Goal: Task Accomplishment & Management: Complete application form

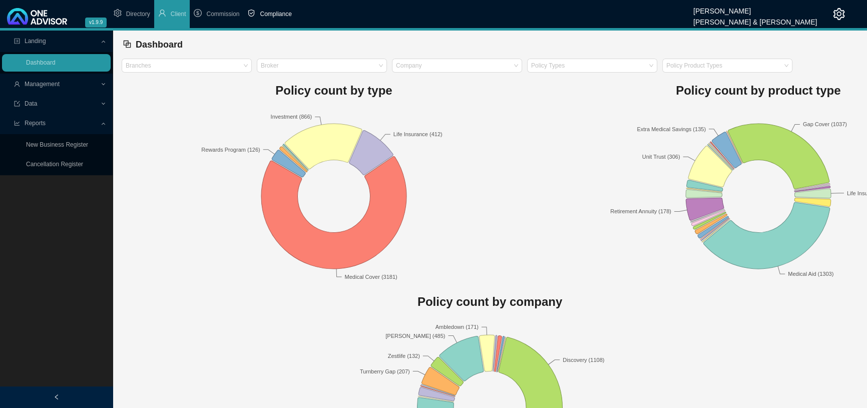
click at [274, 12] on span "Compliance" at bounding box center [276, 14] width 32 height 7
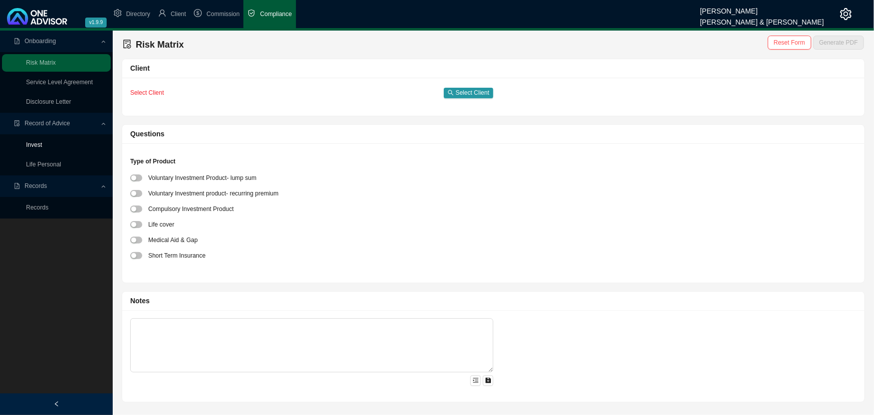
click at [35, 144] on link "Invest" at bounding box center [34, 144] width 16 height 7
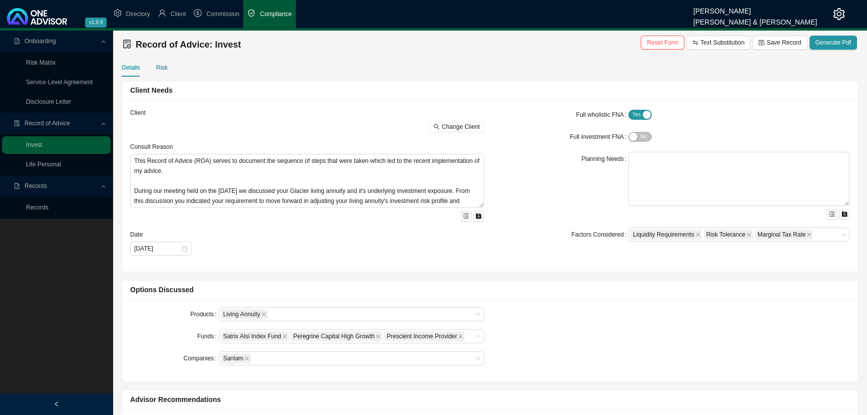
click at [159, 67] on div "Risk" at bounding box center [162, 68] width 12 height 10
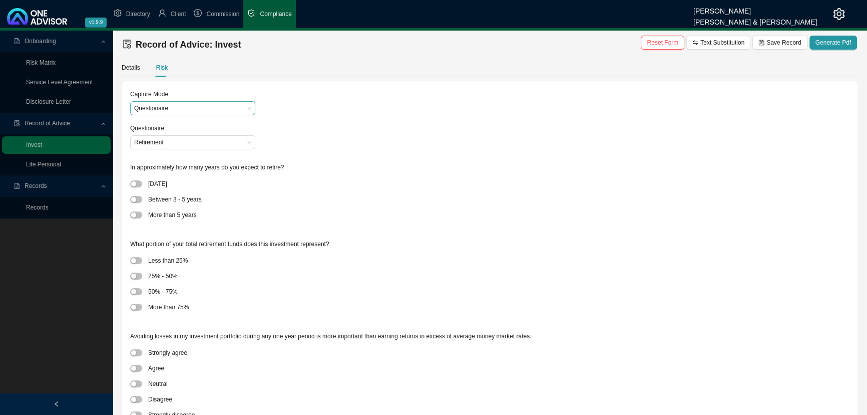
click at [201, 110] on span "Questionaire" at bounding box center [192, 108] width 117 height 13
click at [214, 140] on span "Retirement" at bounding box center [192, 142] width 117 height 13
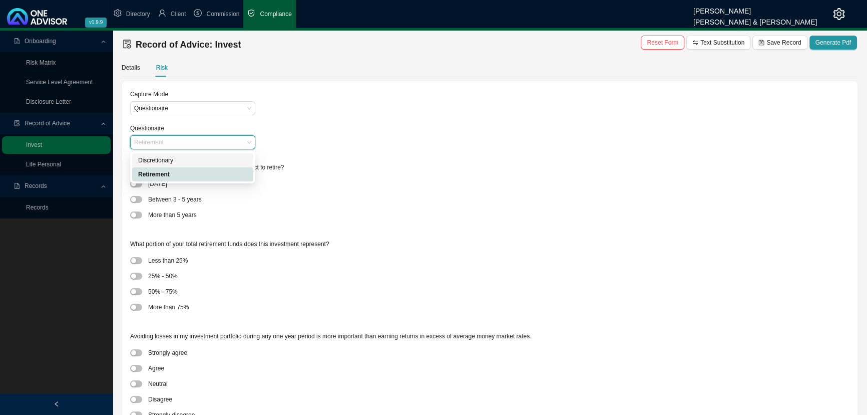
click at [210, 159] on div "Discretionary" at bounding box center [192, 160] width 109 height 10
click at [212, 140] on span "Discretionary" at bounding box center [192, 142] width 117 height 13
click at [196, 170] on div "Retirement" at bounding box center [192, 174] width 109 height 10
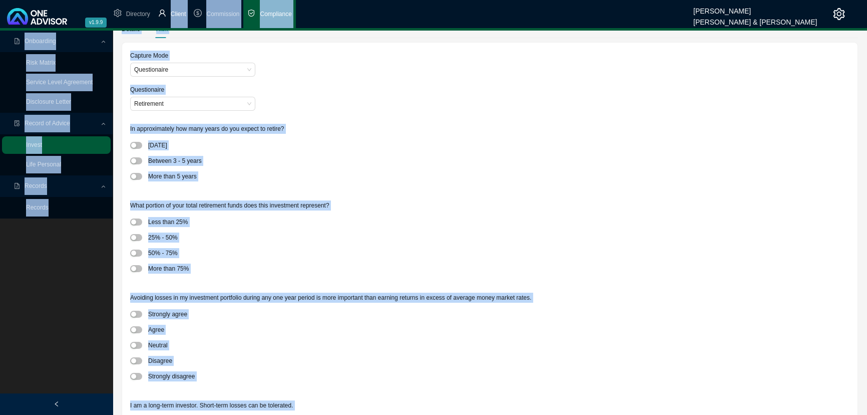
scroll to position [23, 0]
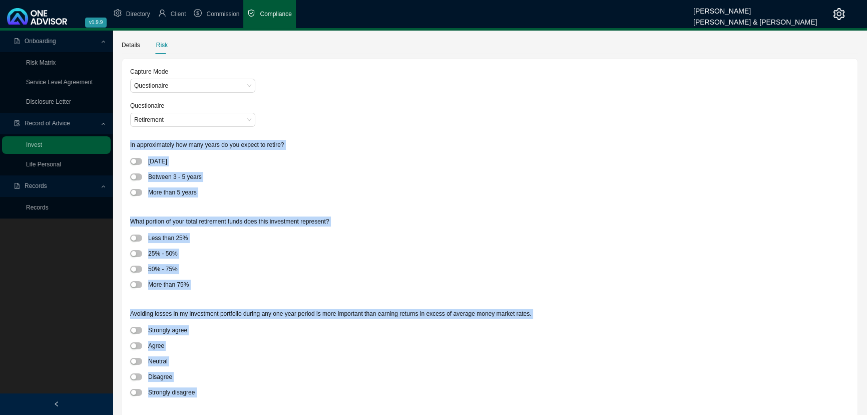
drag, startPoint x: 259, startPoint y: 392, endPoint x: 128, endPoint y: 144, distance: 280.7
click at [128, 144] on div "Capture Mode Questionaire Questionaire Retirement In approximately how many yea…" at bounding box center [490, 401] width 736 height 684
copy div "In approximately how many years do you expect to retire? [DATE] Between 3 - 5 y…"
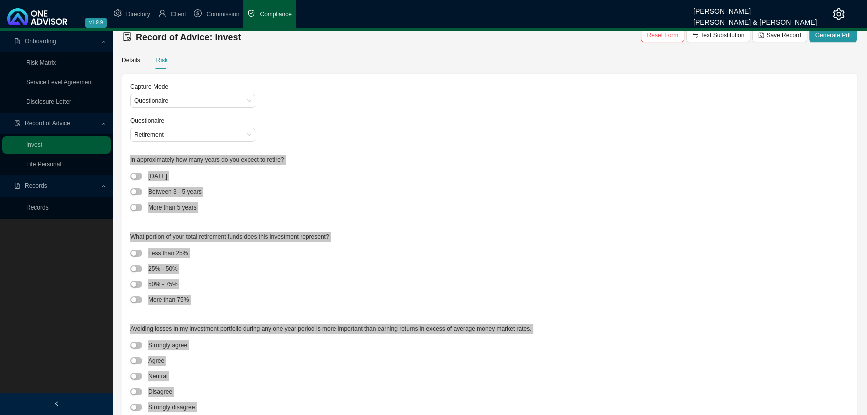
scroll to position [0, 0]
